Goal: Information Seeking & Learning: Check status

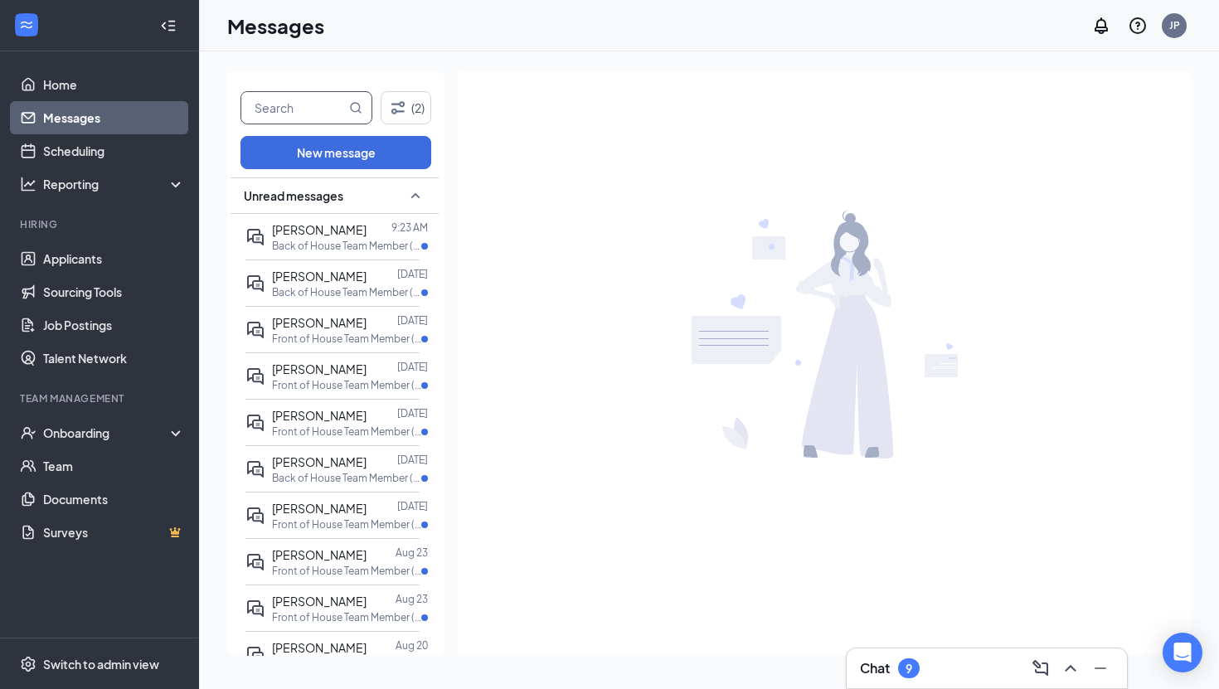
click at [304, 114] on input "text" at bounding box center [293, 108] width 104 height 32
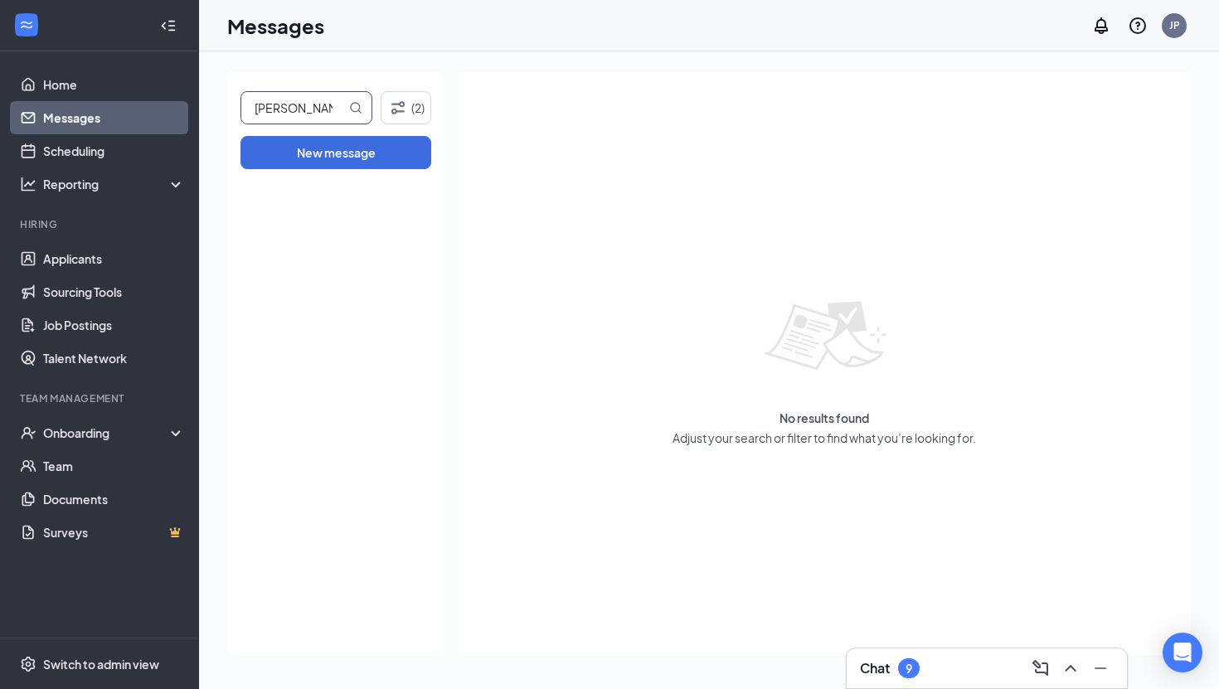
type input "[PERSON_NAME]"
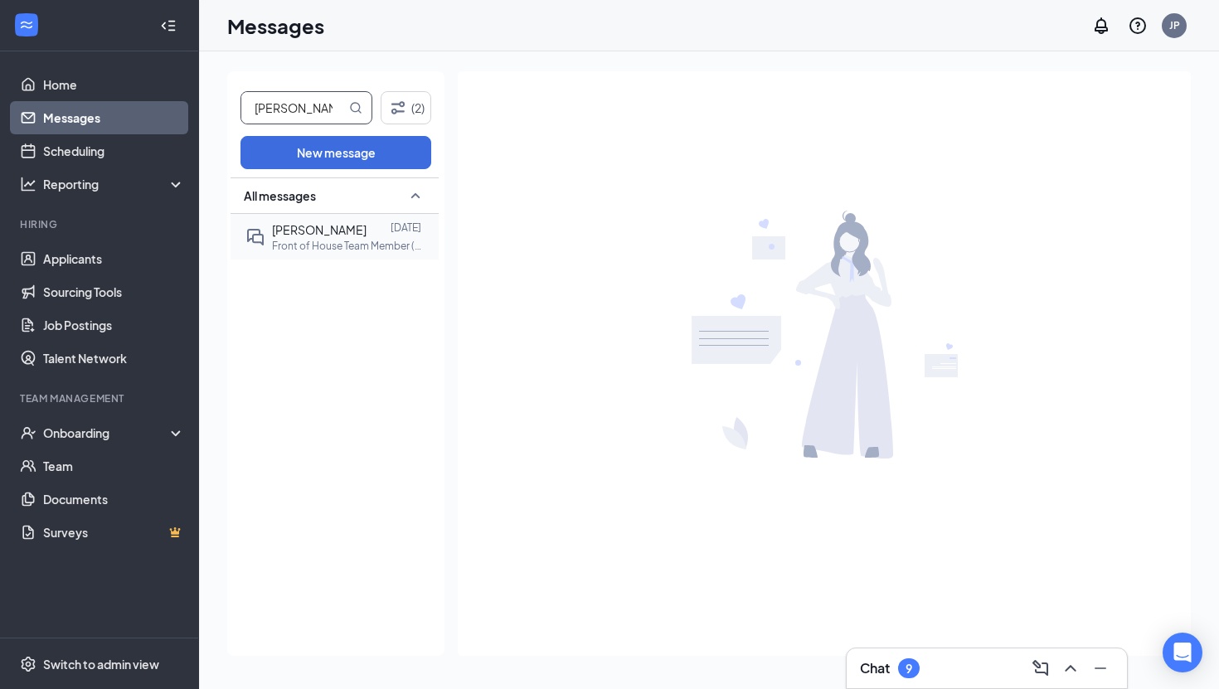
click at [360, 246] on p "Front of House Team Member (Part-time) at [GEOGRAPHIC_DATA]" at bounding box center [346, 246] width 149 height 14
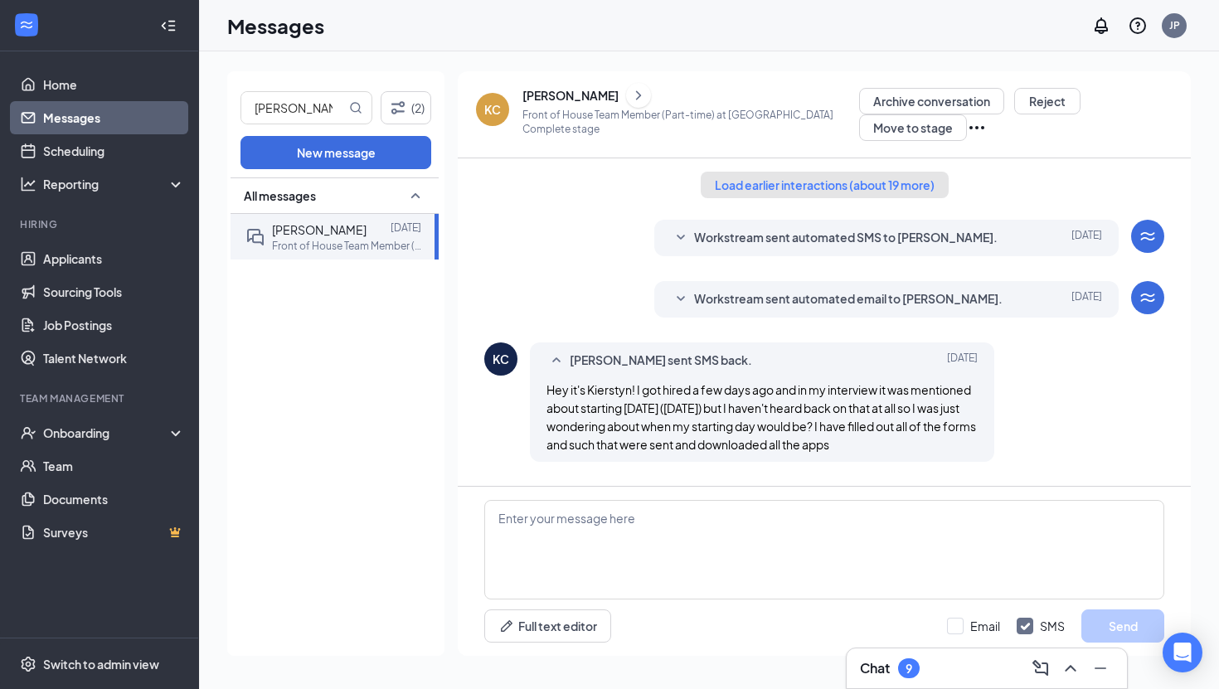
click at [794, 182] on button "Load earlier interactions (about 19 more)" at bounding box center [825, 185] width 248 height 27
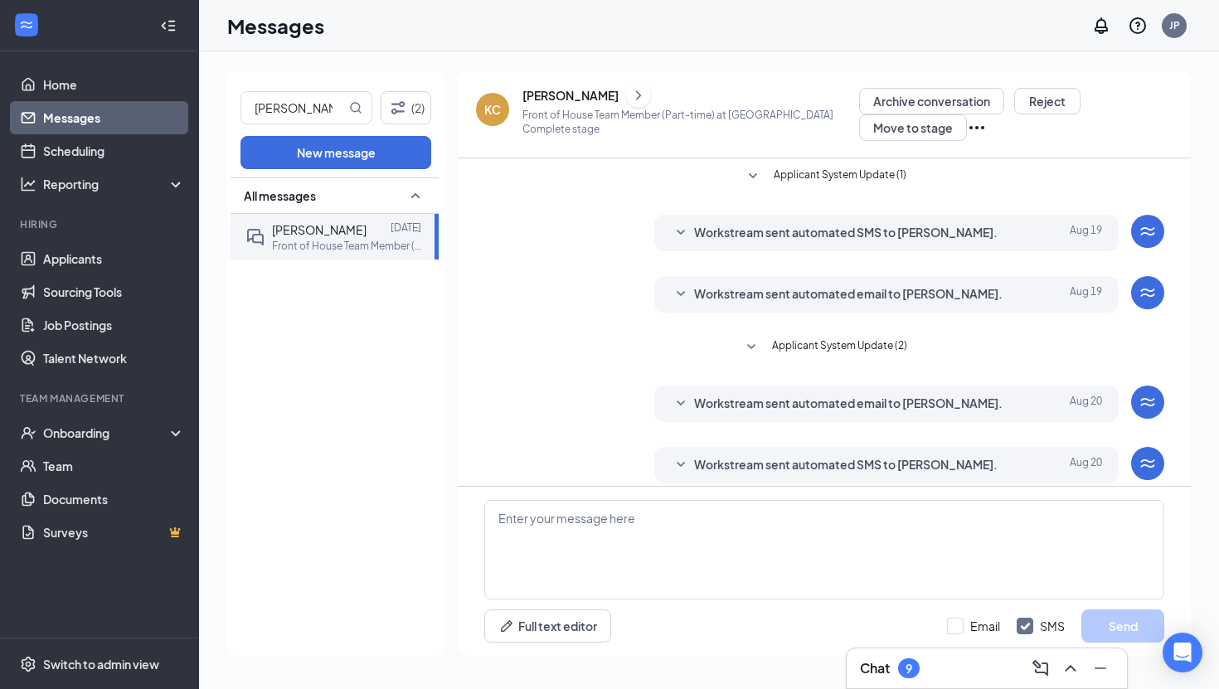
click at [753, 344] on icon "SmallChevronDown" at bounding box center [751, 348] width 20 height 20
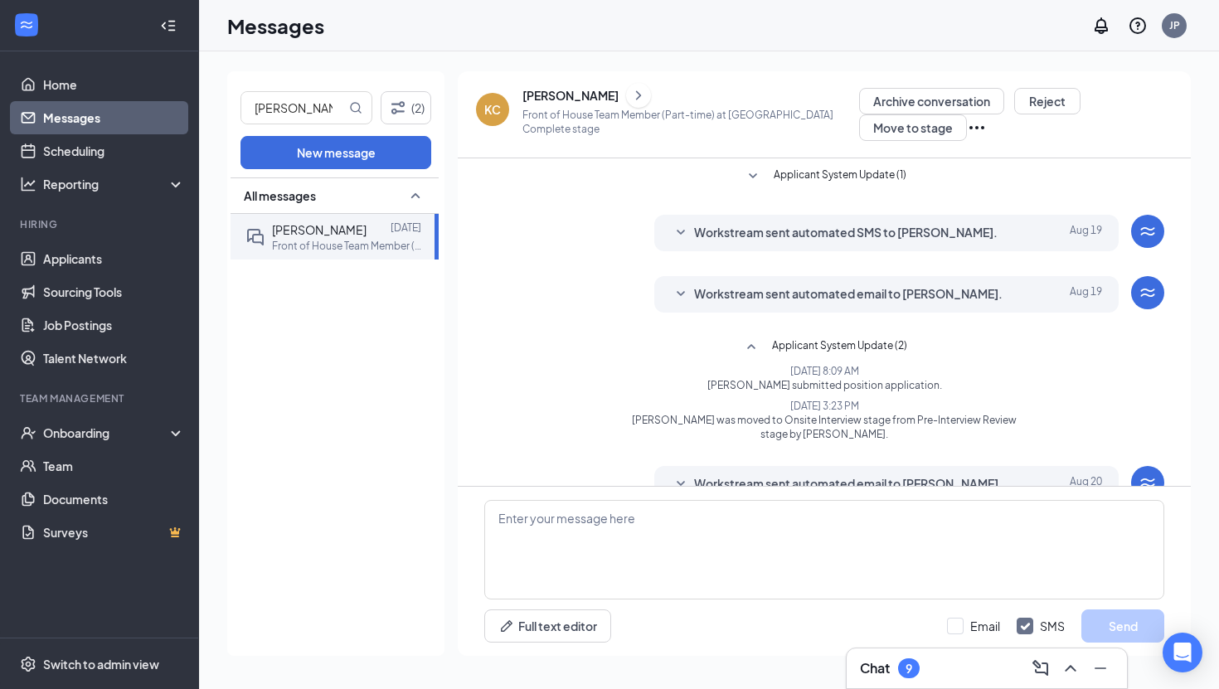
click at [681, 292] on icon "SmallChevronDown" at bounding box center [681, 294] width 20 height 20
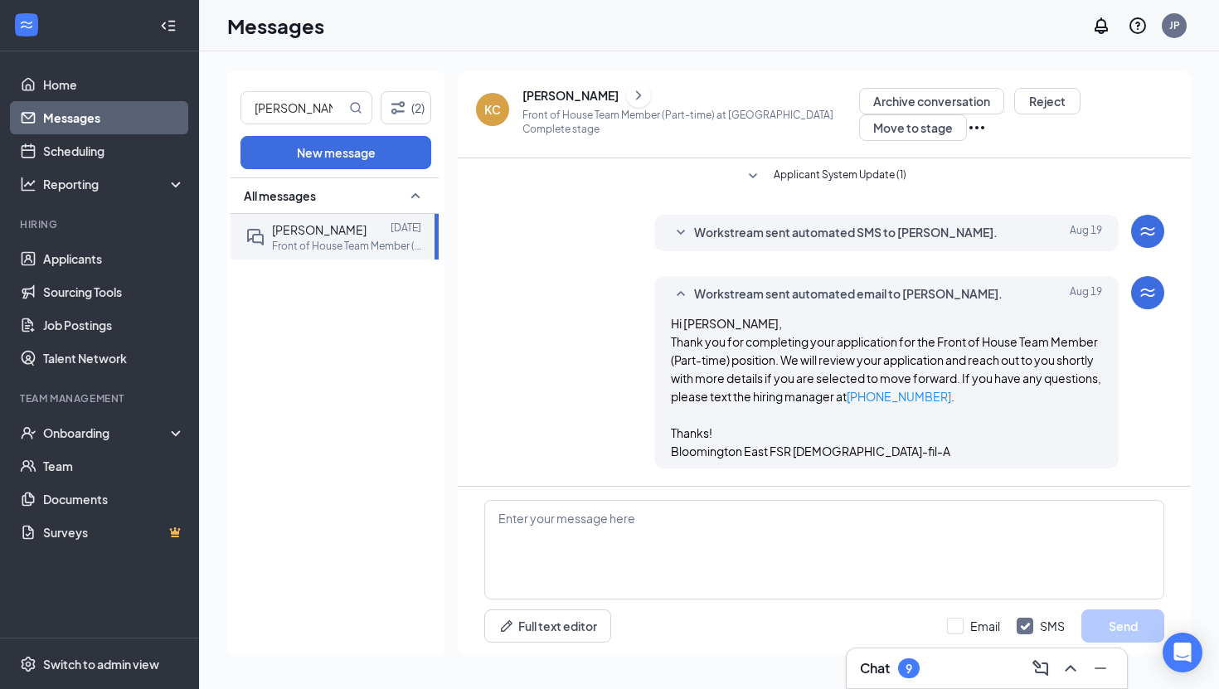
click at [682, 232] on icon "SmallChevronDown" at bounding box center [681, 232] width 8 height 5
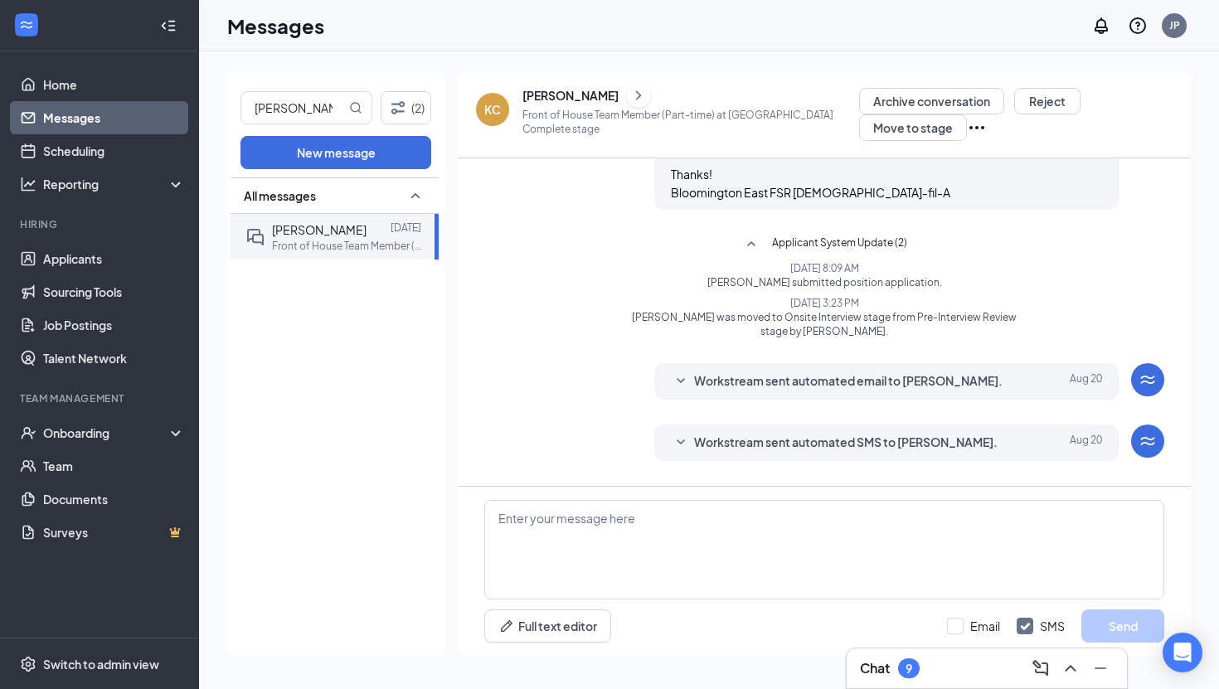
scroll to position [371, 0]
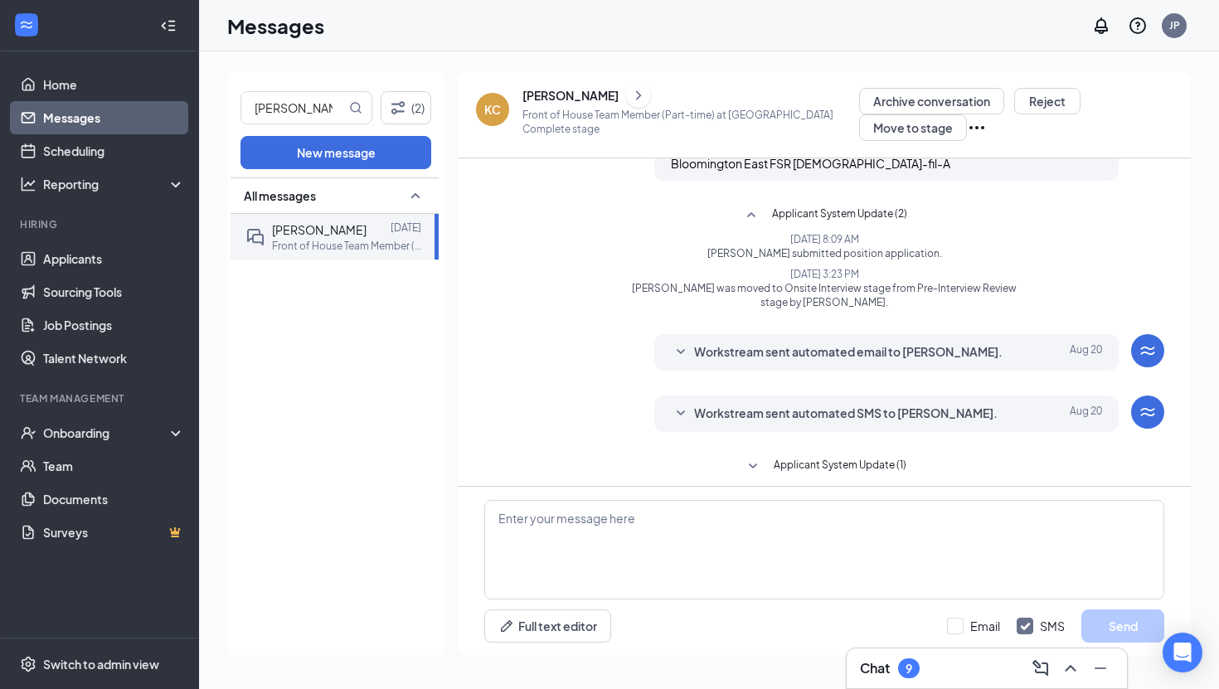
click at [681, 350] on icon "SmallChevronDown" at bounding box center [681, 353] width 20 height 20
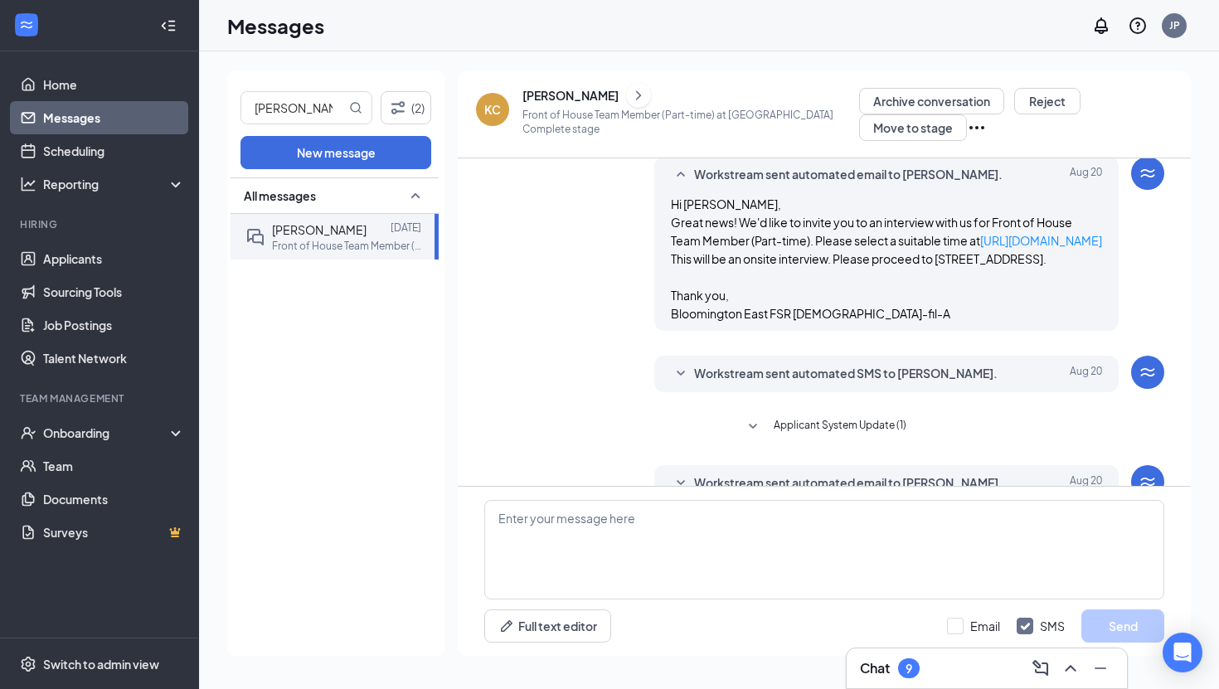
scroll to position [549, 0]
click at [678, 383] on icon "SmallChevronDown" at bounding box center [681, 373] width 20 height 20
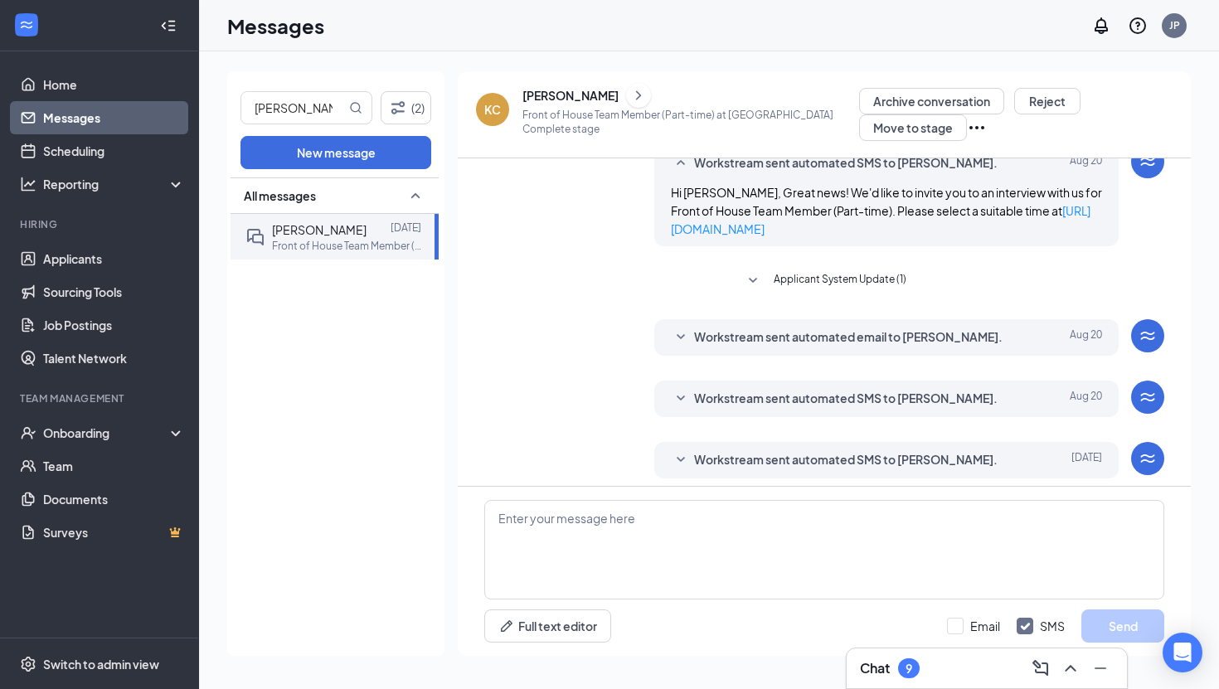
scroll to position [760, 0]
click at [760, 290] on icon "SmallChevronDown" at bounding box center [753, 280] width 20 height 20
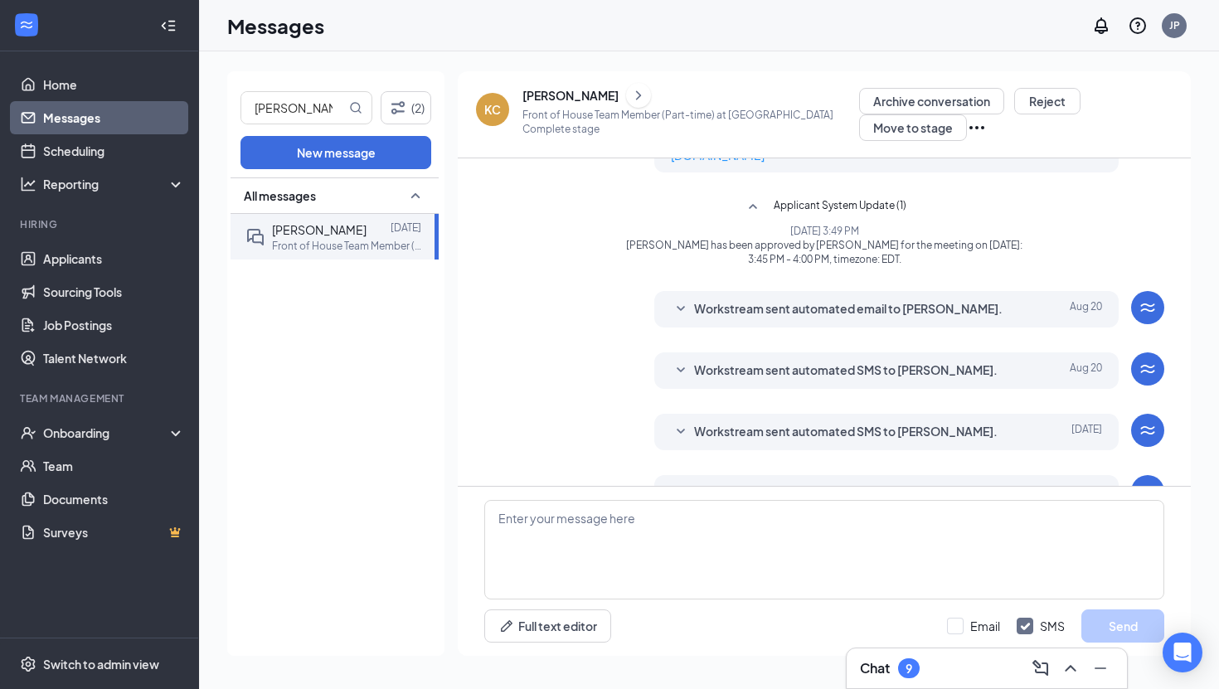
scroll to position [845, 0]
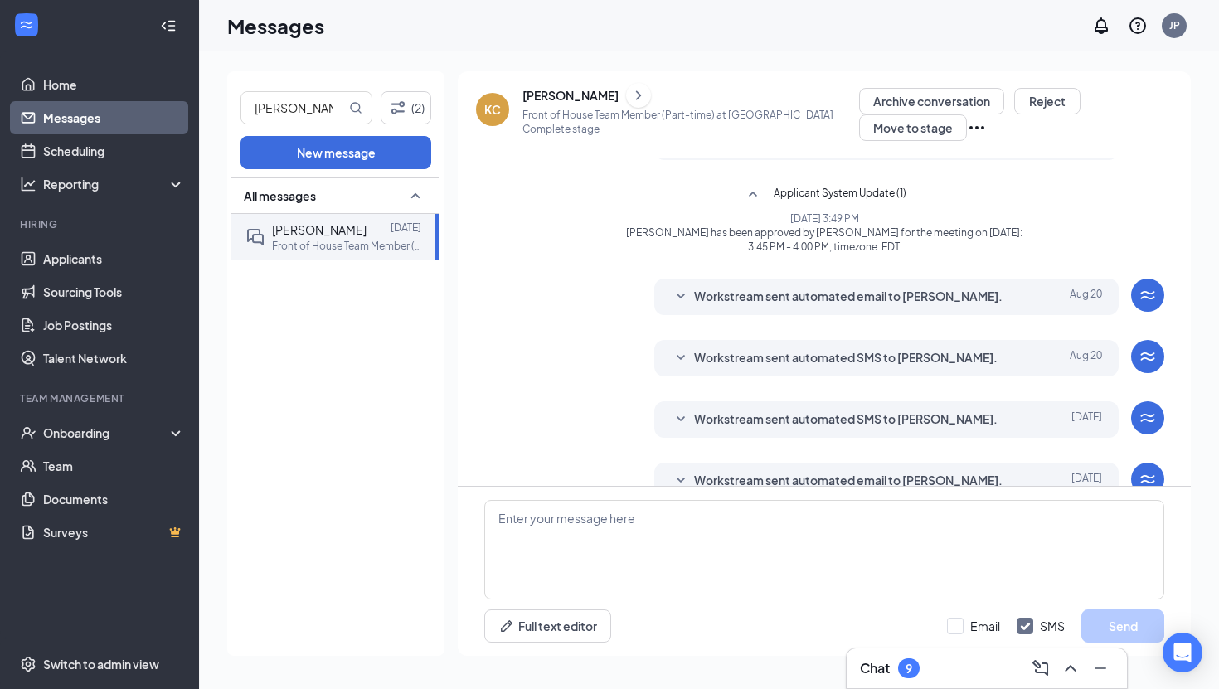
click at [682, 307] on icon "SmallChevronDown" at bounding box center [681, 297] width 20 height 20
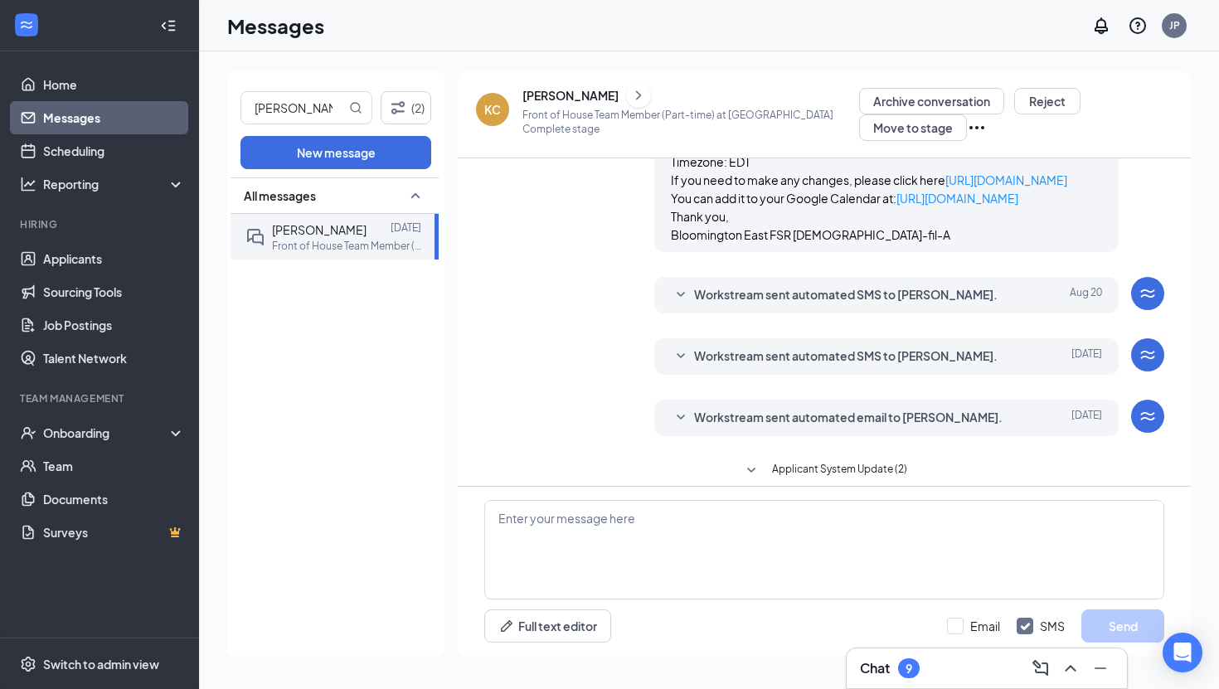
scroll to position [1101, 0]
click at [680, 304] on icon "SmallChevronDown" at bounding box center [681, 294] width 20 height 20
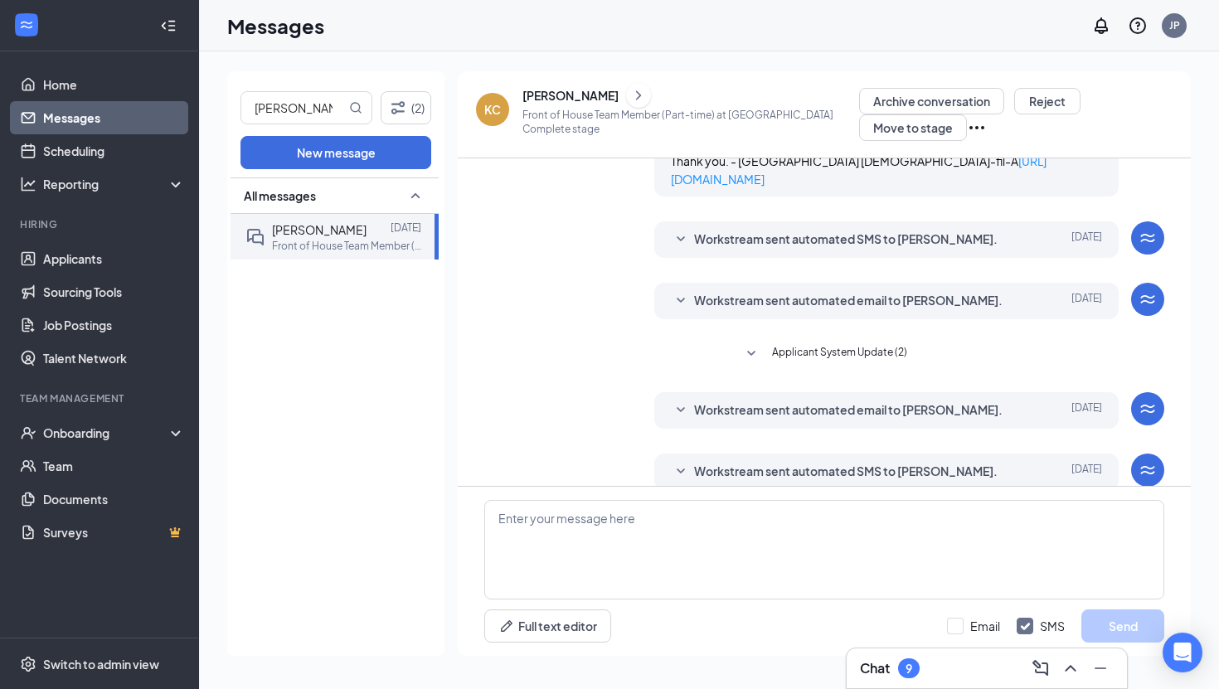
scroll to position [1358, 0]
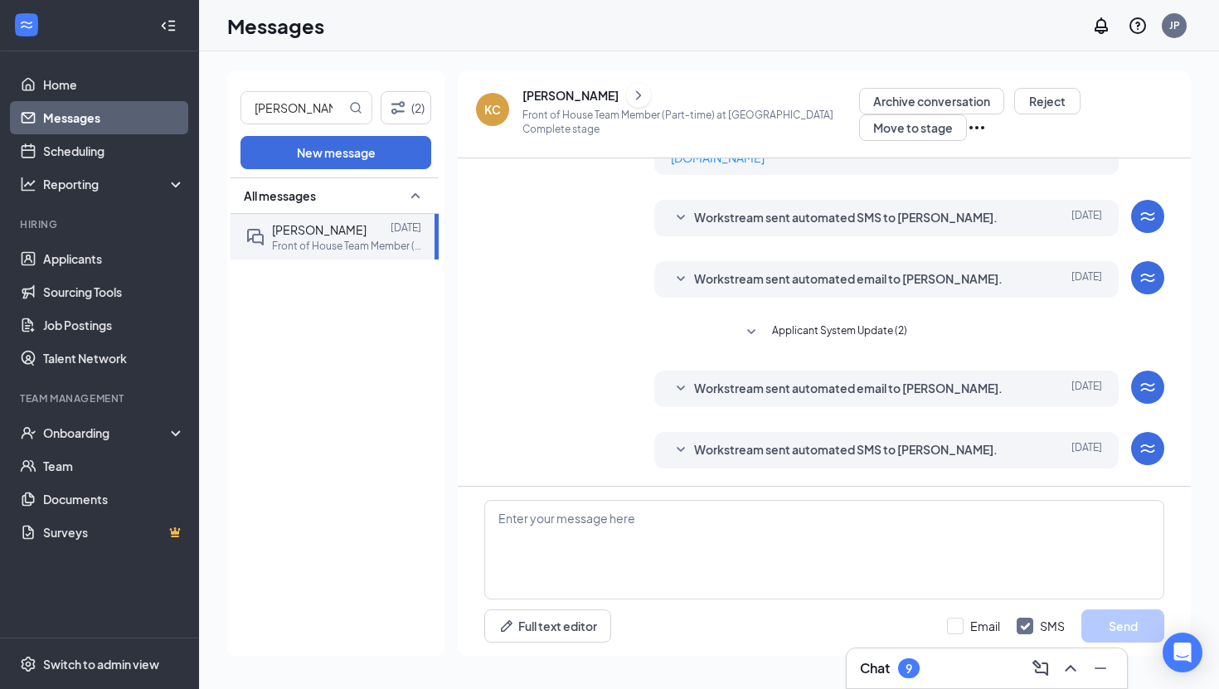
click at [679, 228] on icon "SmallChevronDown" at bounding box center [681, 218] width 20 height 20
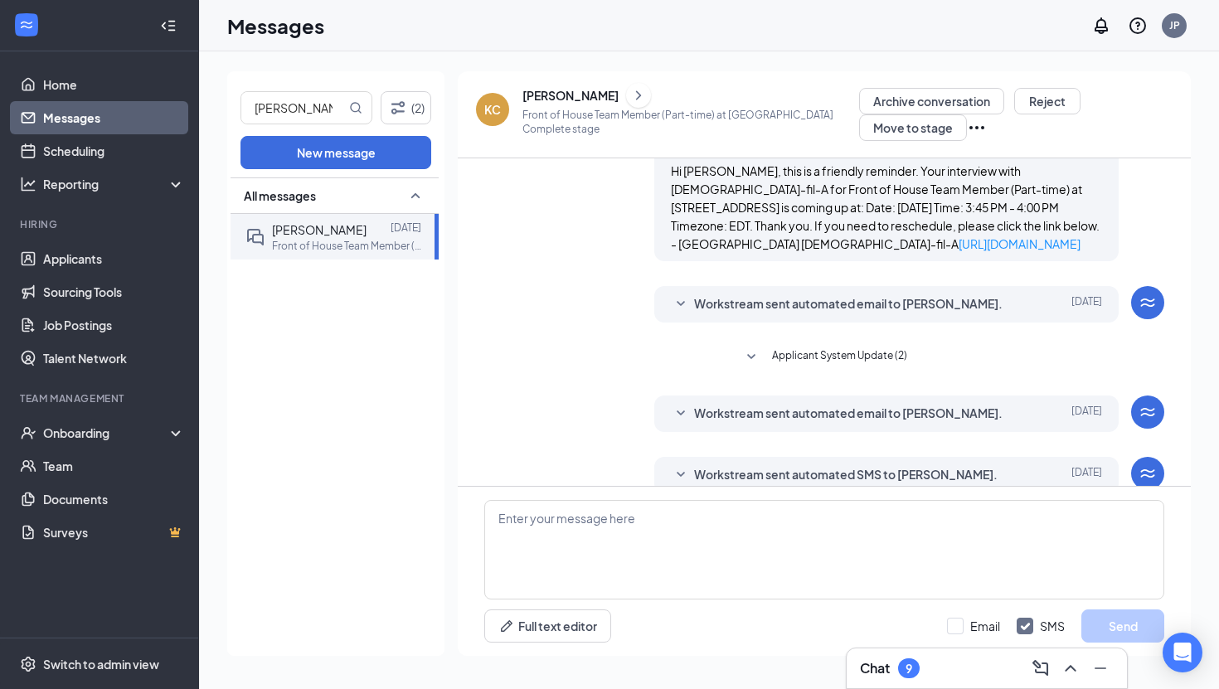
scroll to position [1460, 0]
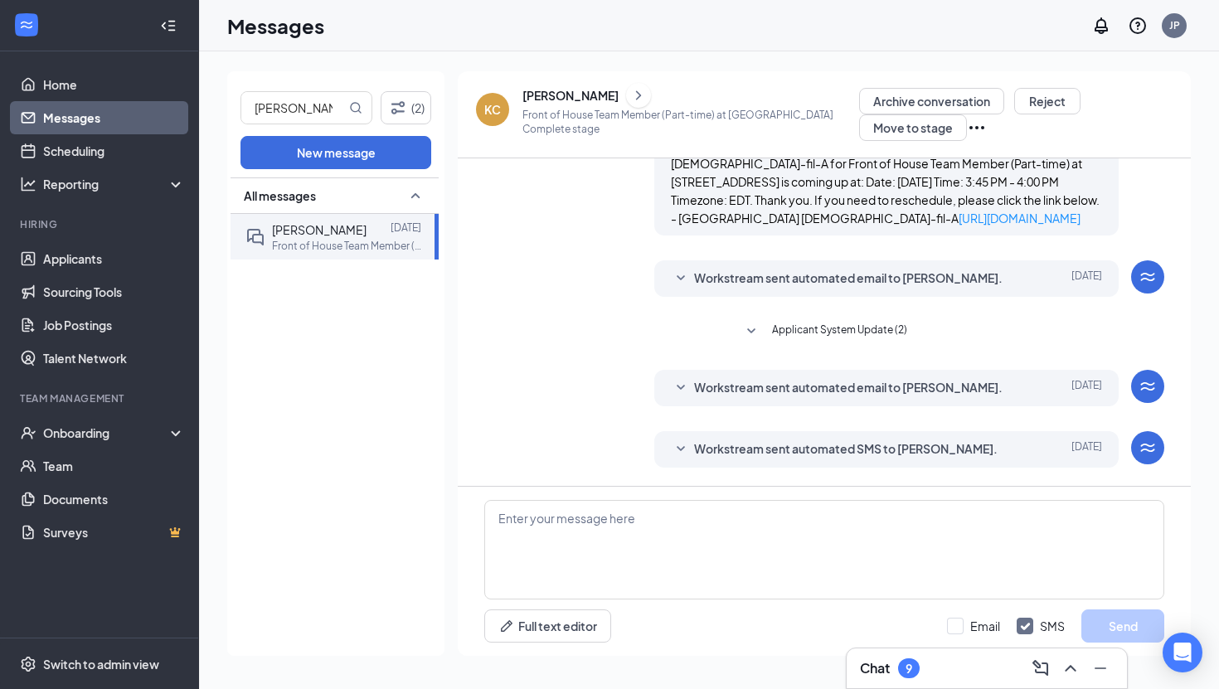
click at [683, 280] on icon "SmallChevronDown" at bounding box center [681, 277] width 8 height 5
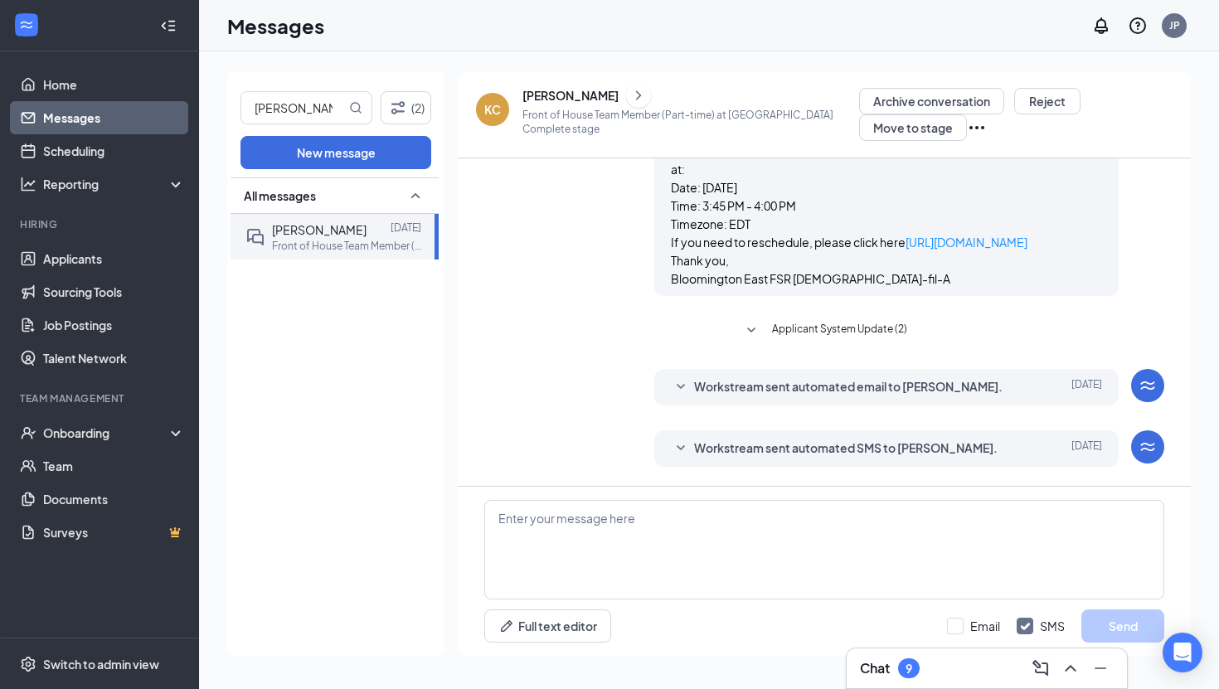
scroll to position [1663, 0]
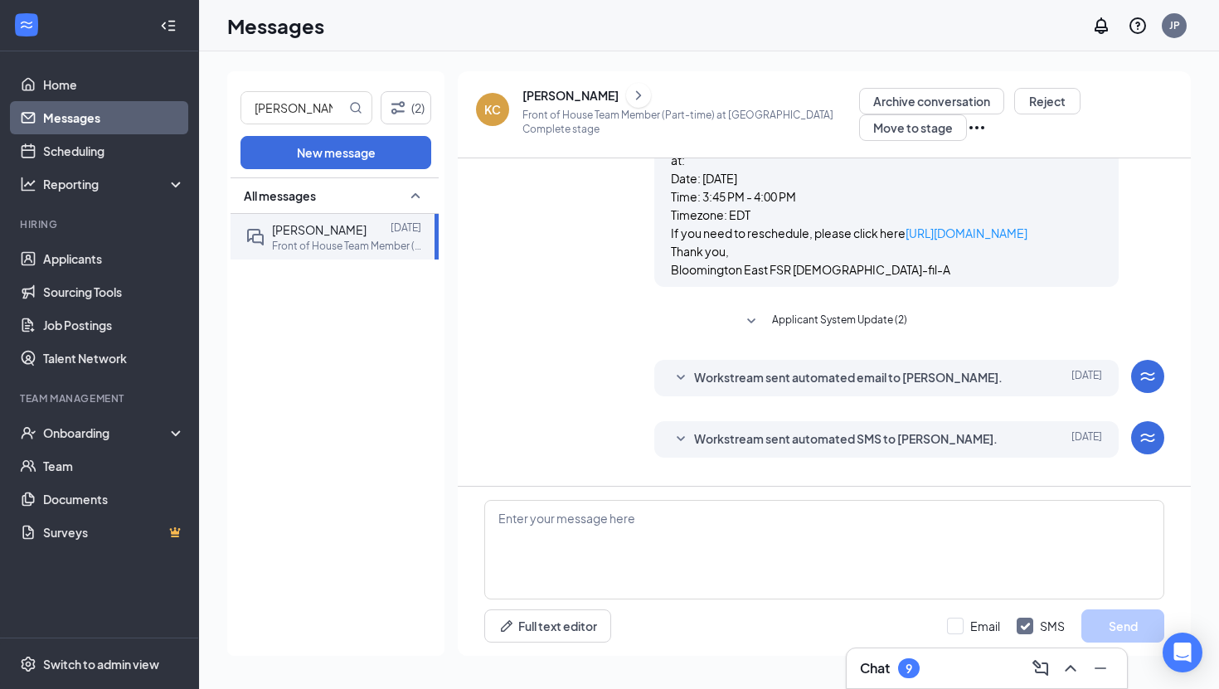
click at [757, 332] on icon "SmallChevronDown" at bounding box center [751, 322] width 20 height 20
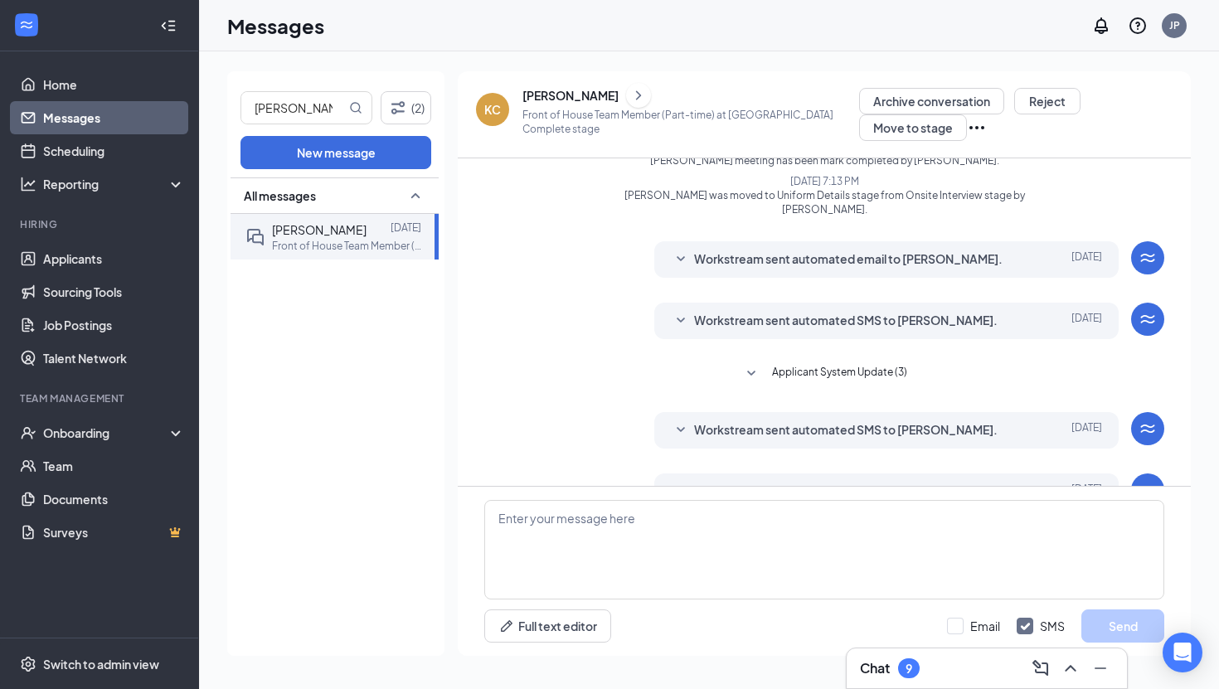
scroll to position [1869, 0]
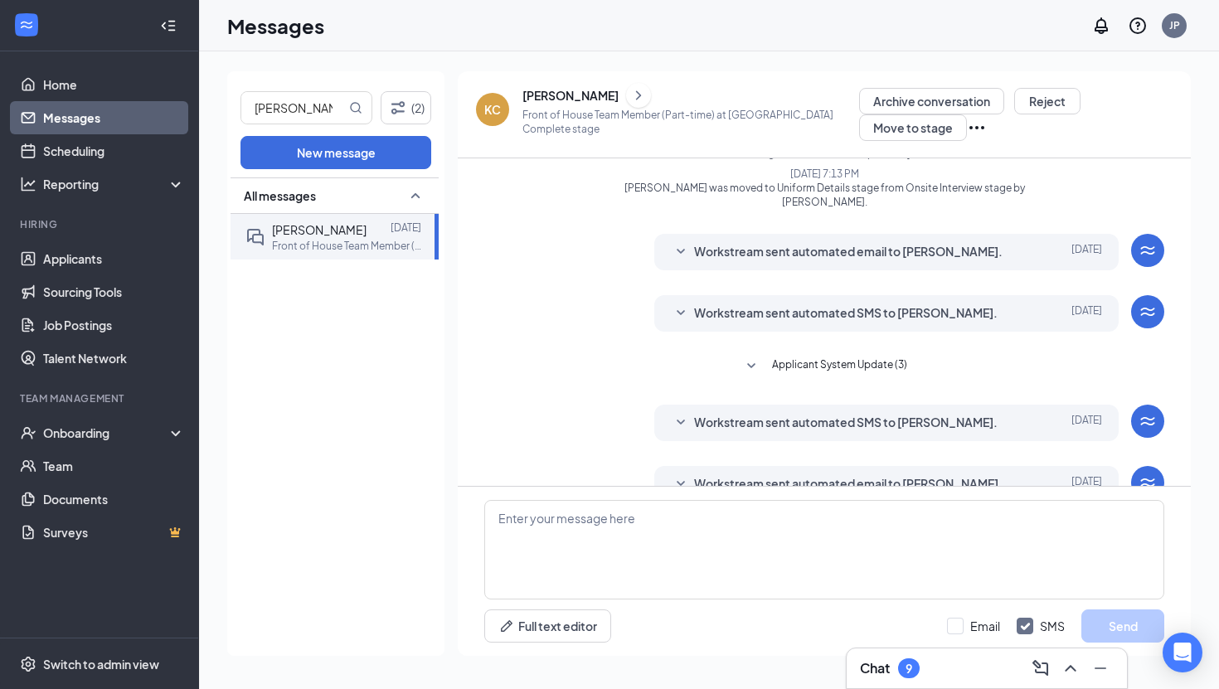
click at [683, 262] on icon "SmallChevronDown" at bounding box center [681, 252] width 20 height 20
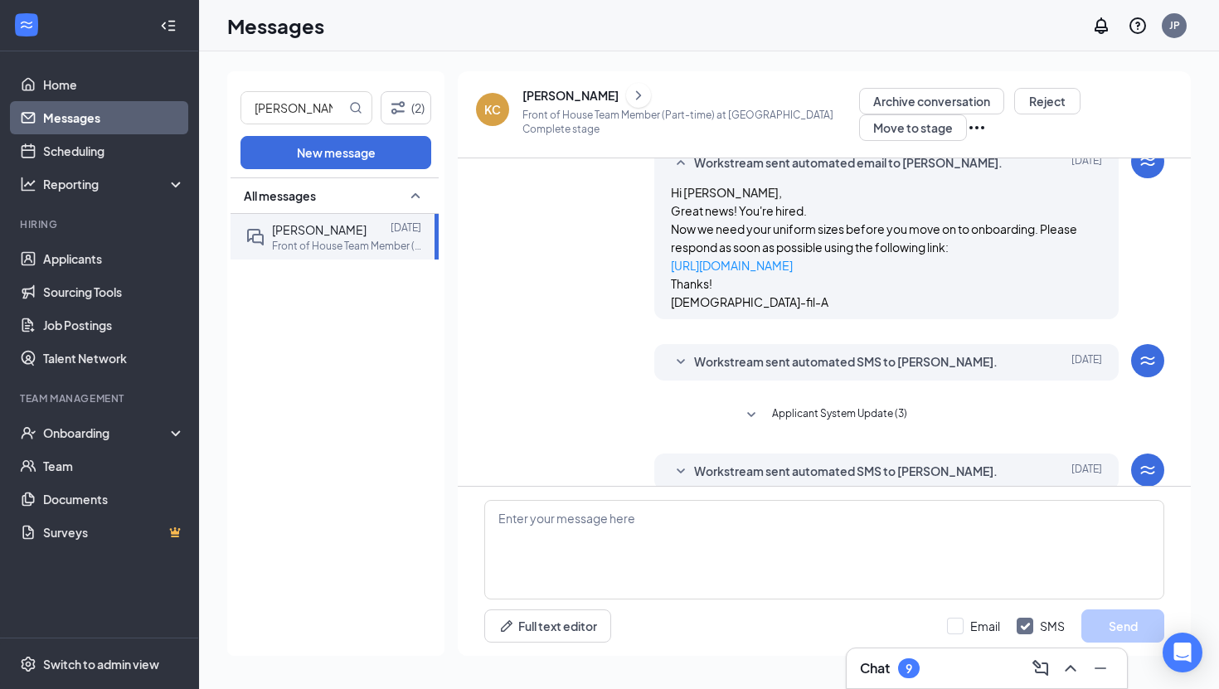
scroll to position [1966, 0]
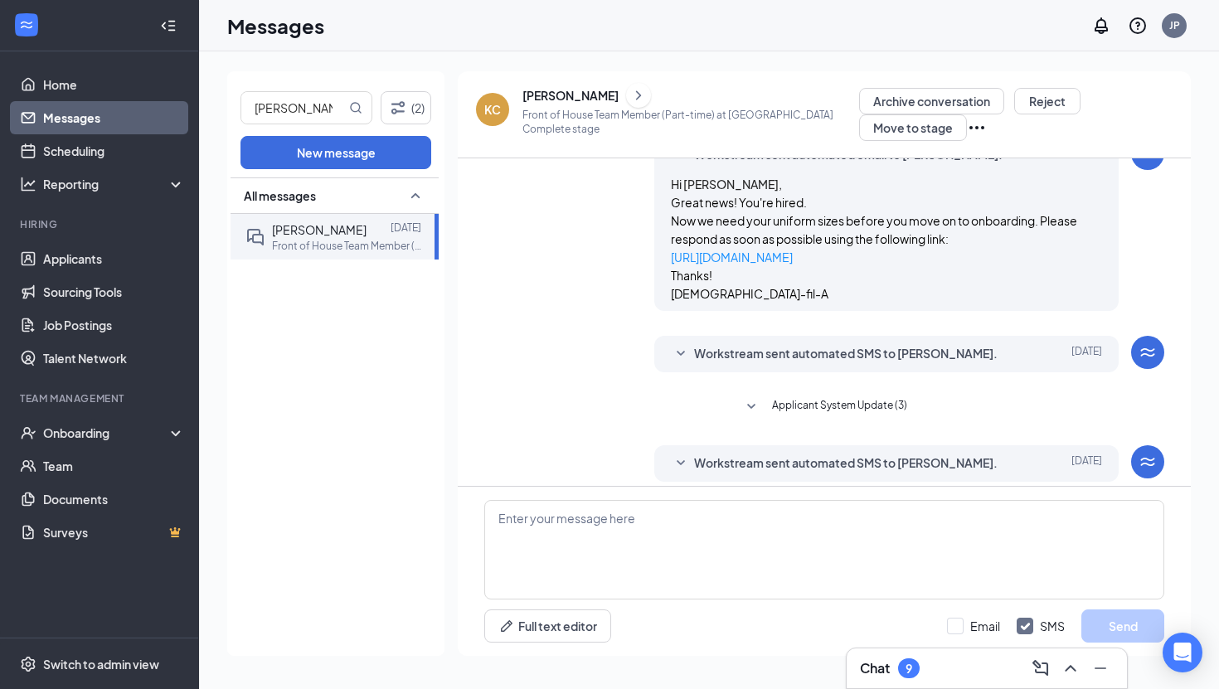
click at [683, 364] on icon "SmallChevronDown" at bounding box center [681, 354] width 20 height 20
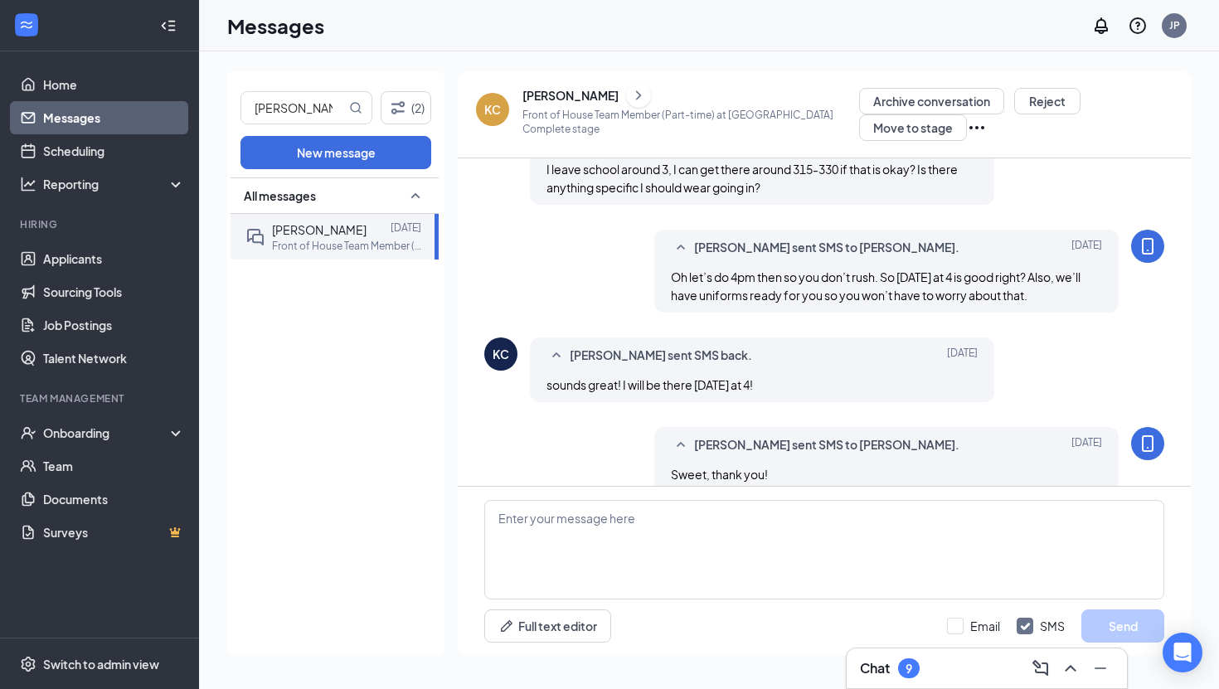
scroll to position [3077, 0]
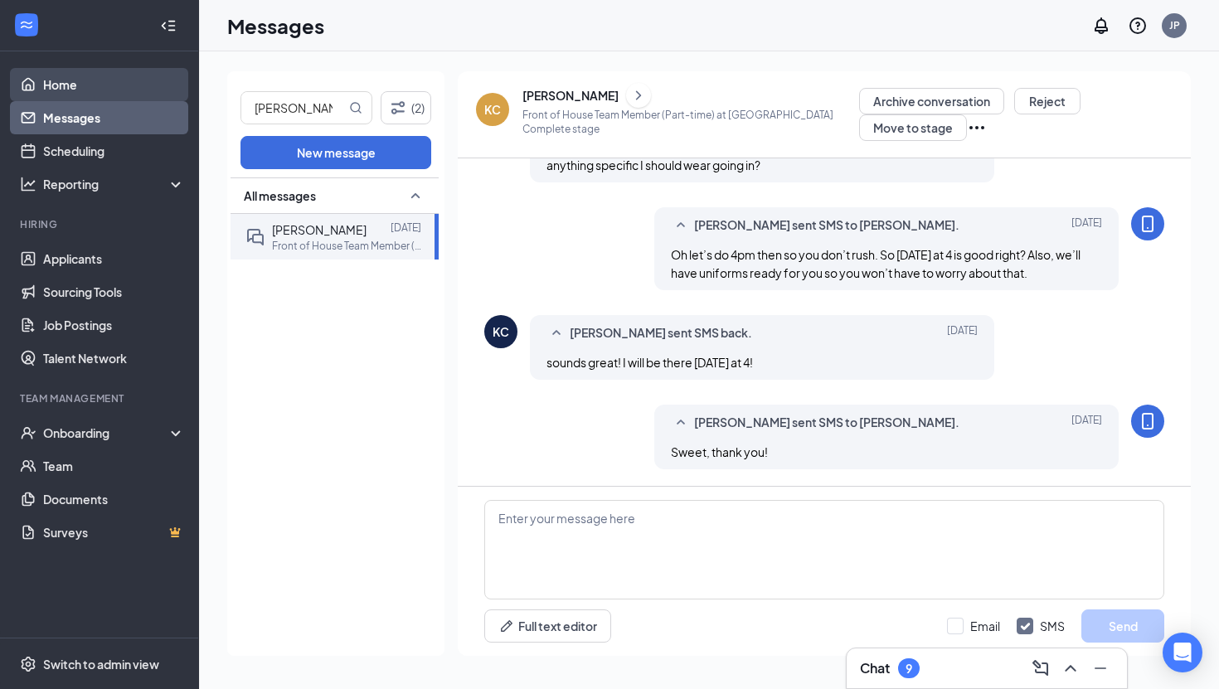
click at [81, 81] on link "Home" at bounding box center [114, 84] width 142 height 33
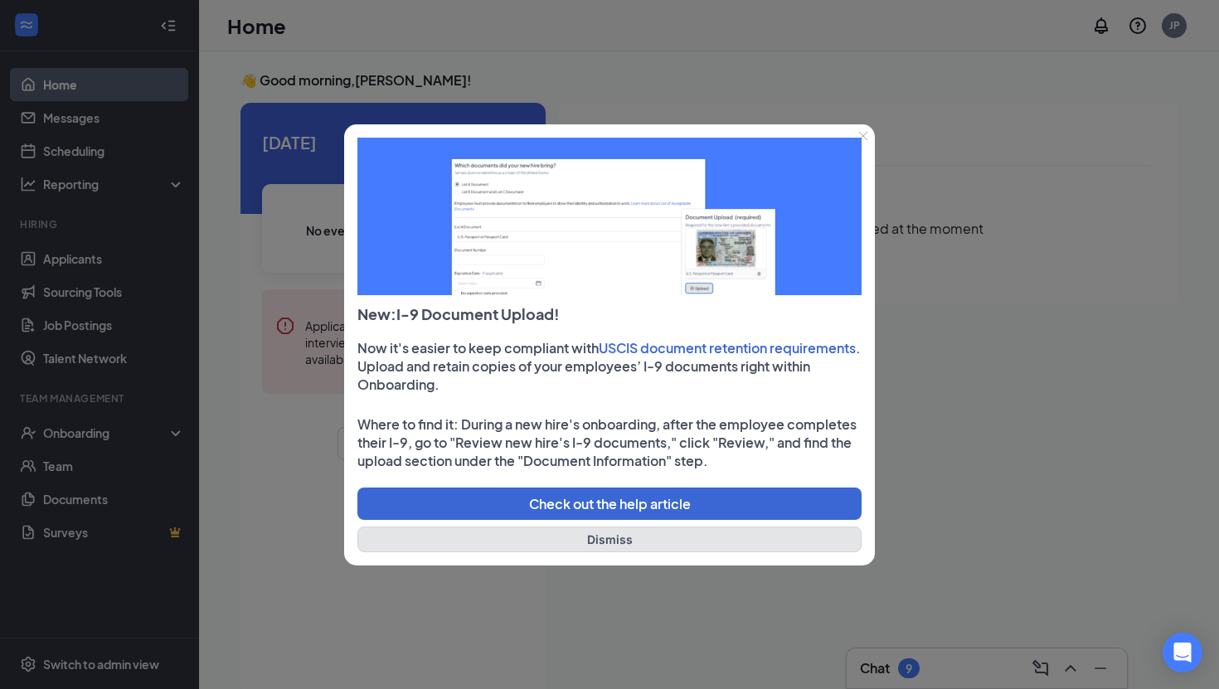
click at [596, 542] on button "Dismiss" at bounding box center [609, 540] width 504 height 26
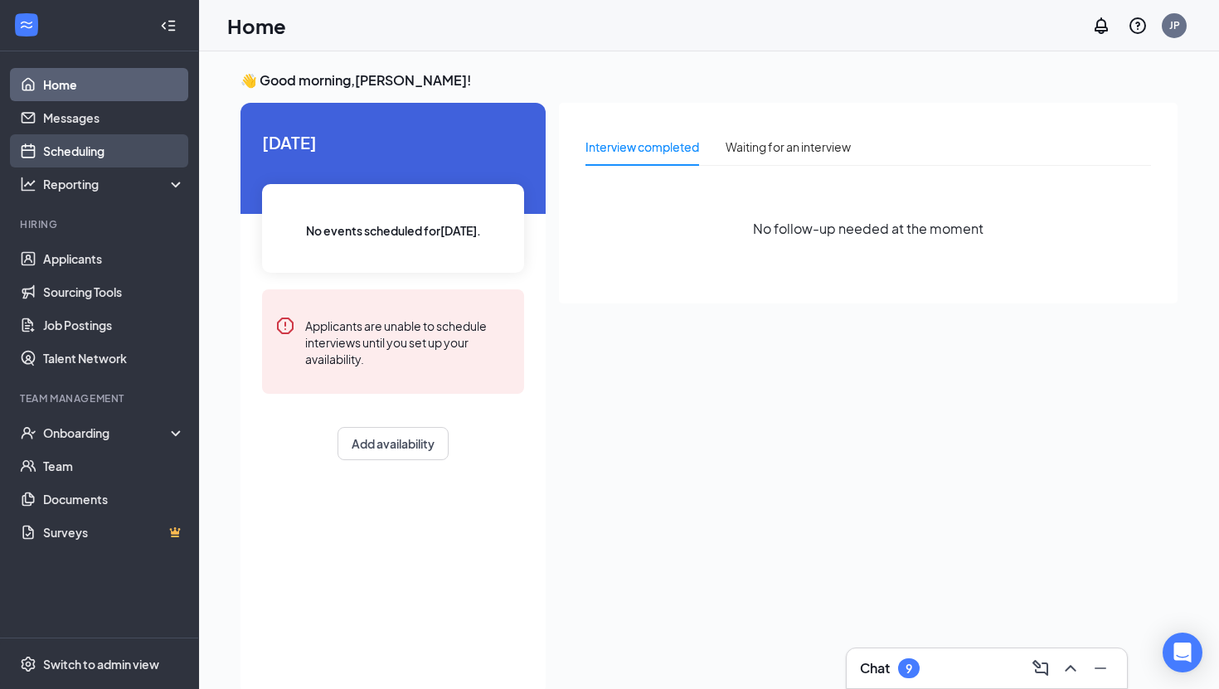
click at [85, 153] on link "Scheduling" at bounding box center [114, 150] width 142 height 33
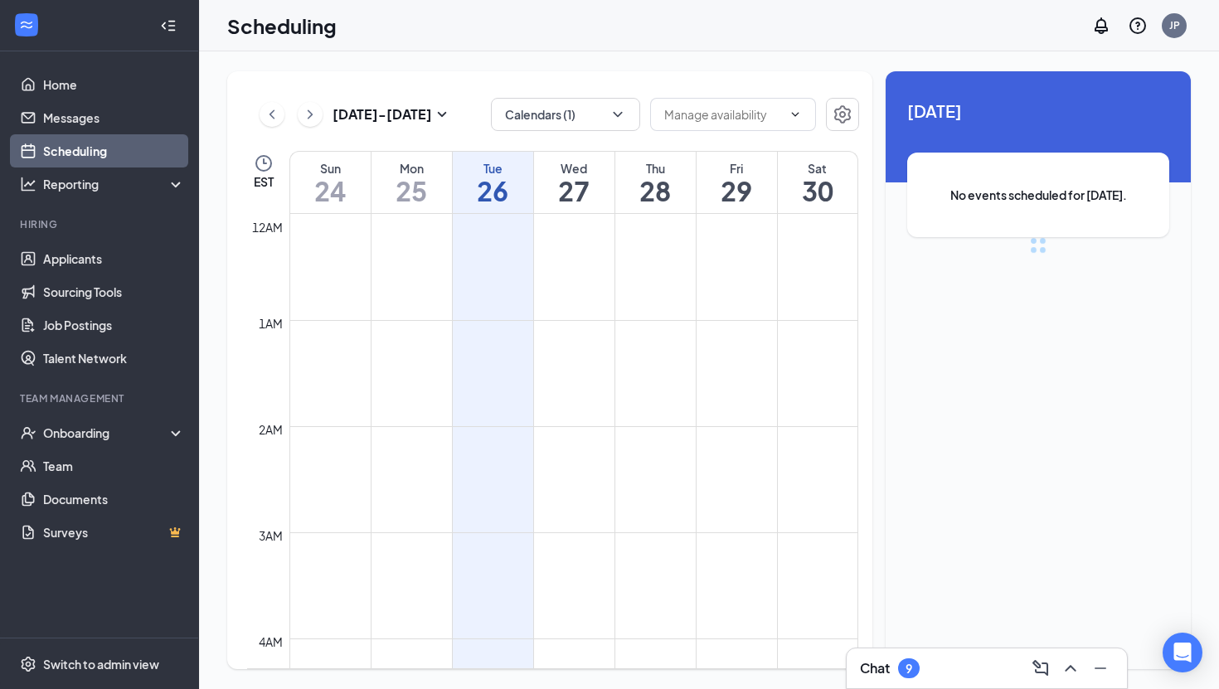
scroll to position [815, 0]
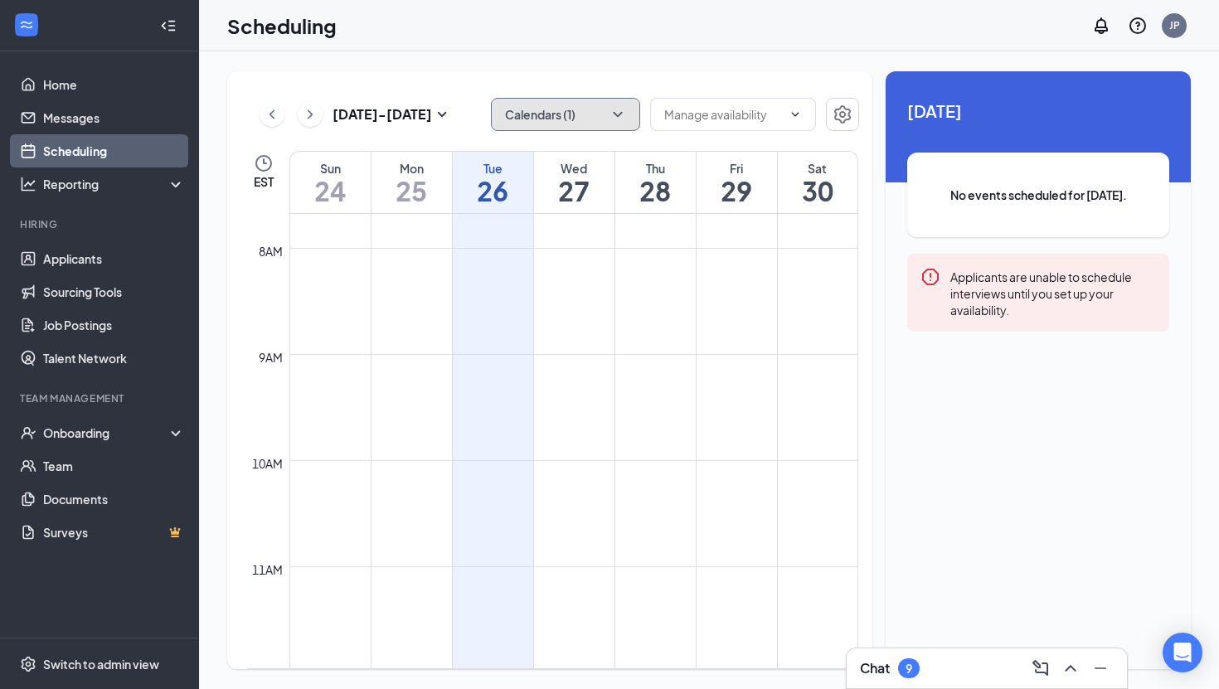
click at [604, 115] on button "Calendars (1)" at bounding box center [565, 114] width 149 height 33
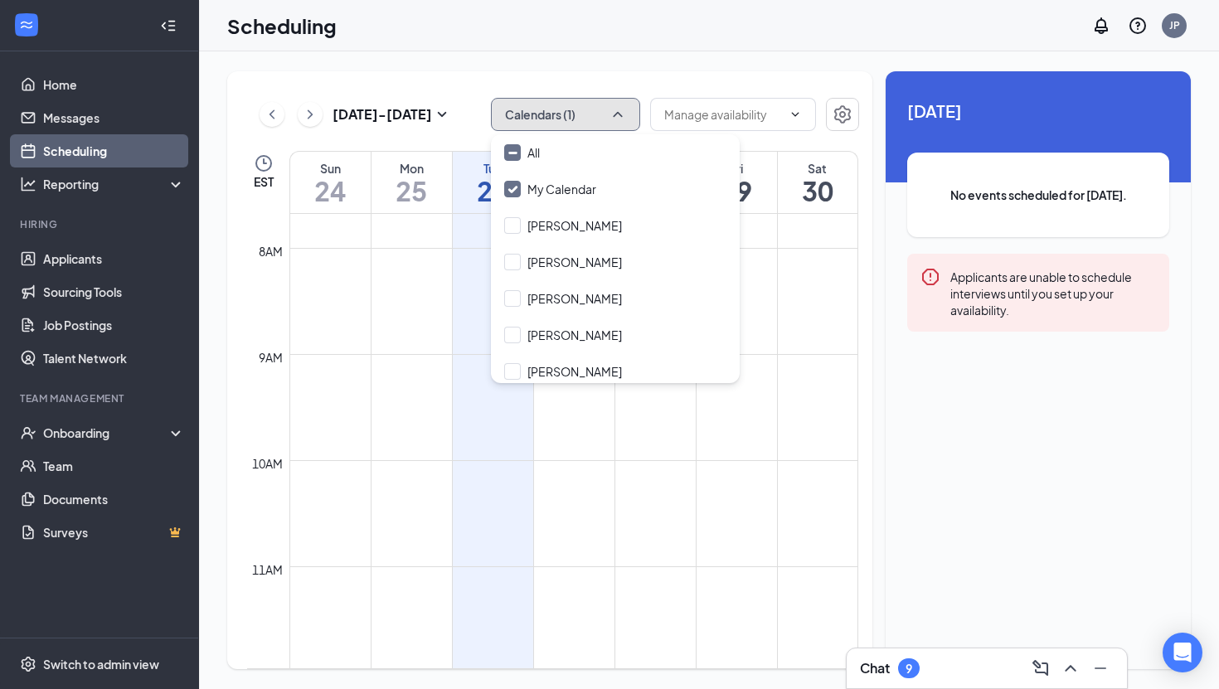
click at [602, 114] on button "Calendars (1)" at bounding box center [565, 114] width 149 height 33
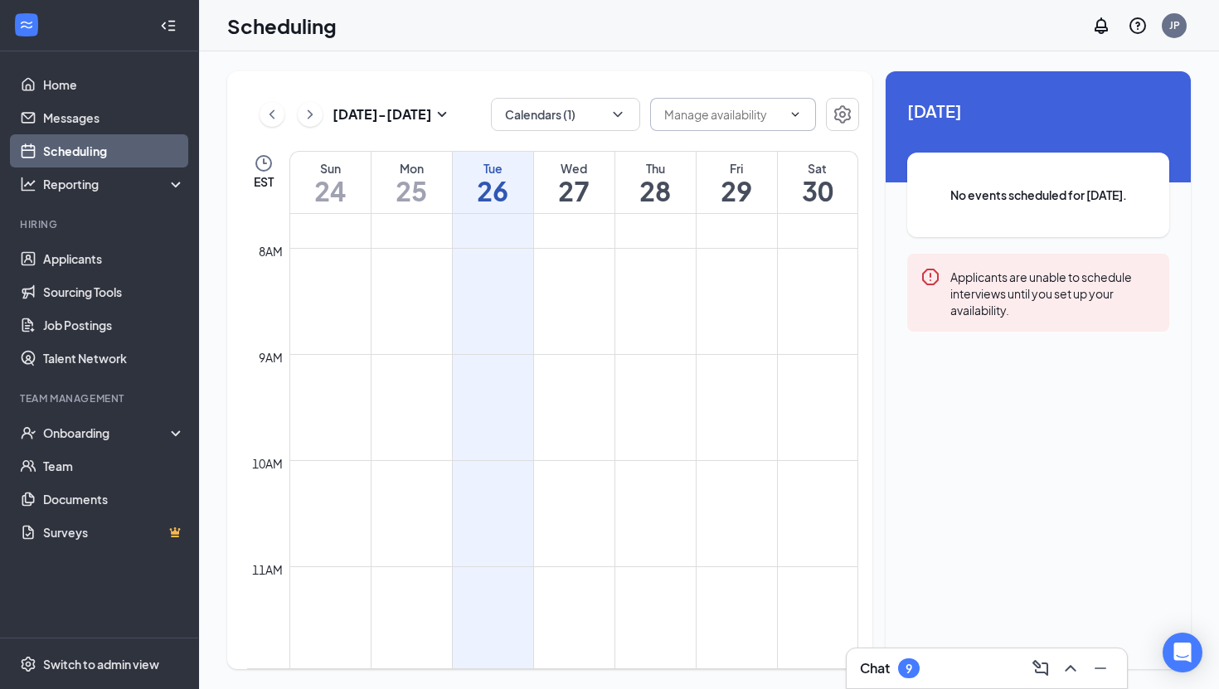
click at [707, 115] on input "text" at bounding box center [723, 114] width 118 height 18
click at [650, 83] on div "[DATE] - [DATE] Calendars (1) EST Sun 24 Mon 25 Tue 26 Wed 27 Thu 28 Fri 29 Sat…" at bounding box center [549, 370] width 645 height 598
